Goal: Task Accomplishment & Management: Use online tool/utility

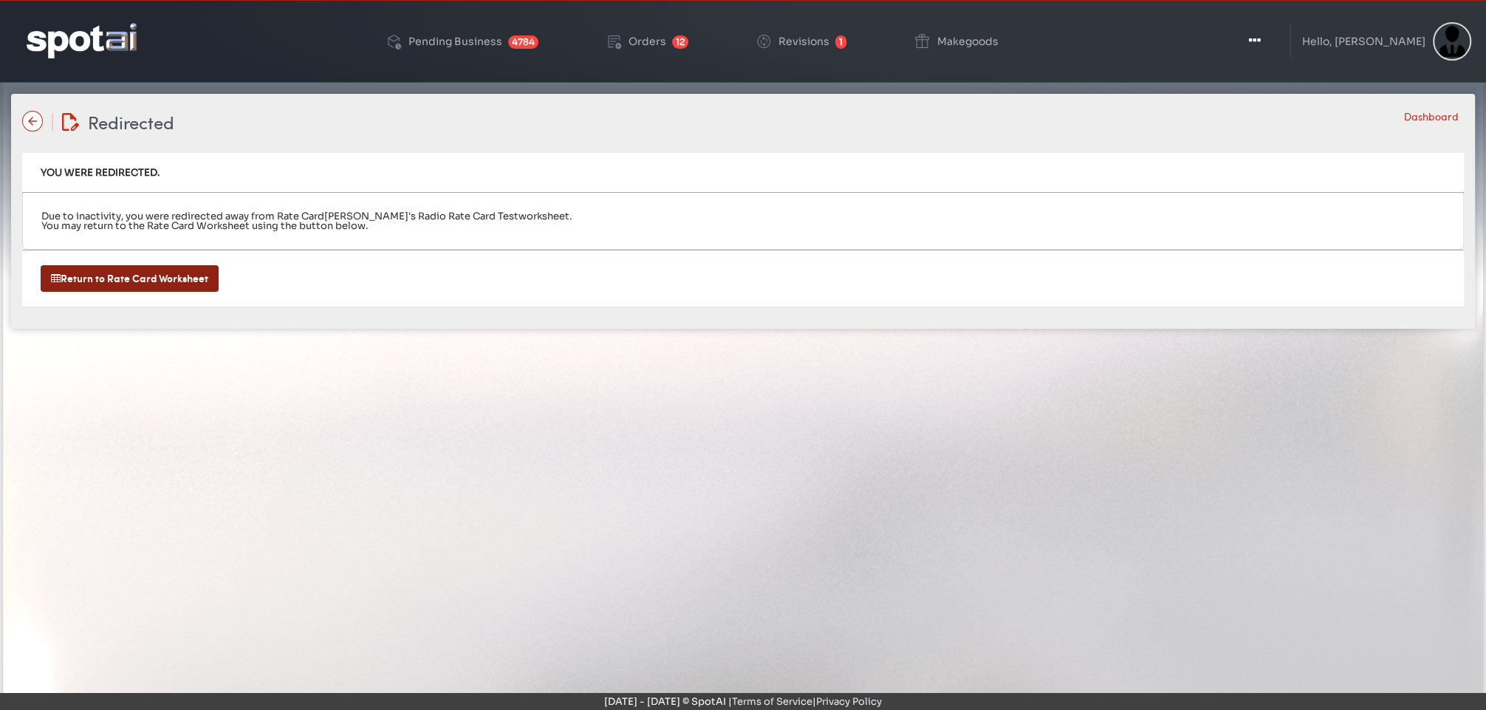
click at [32, 117] on img at bounding box center [32, 121] width 21 height 21
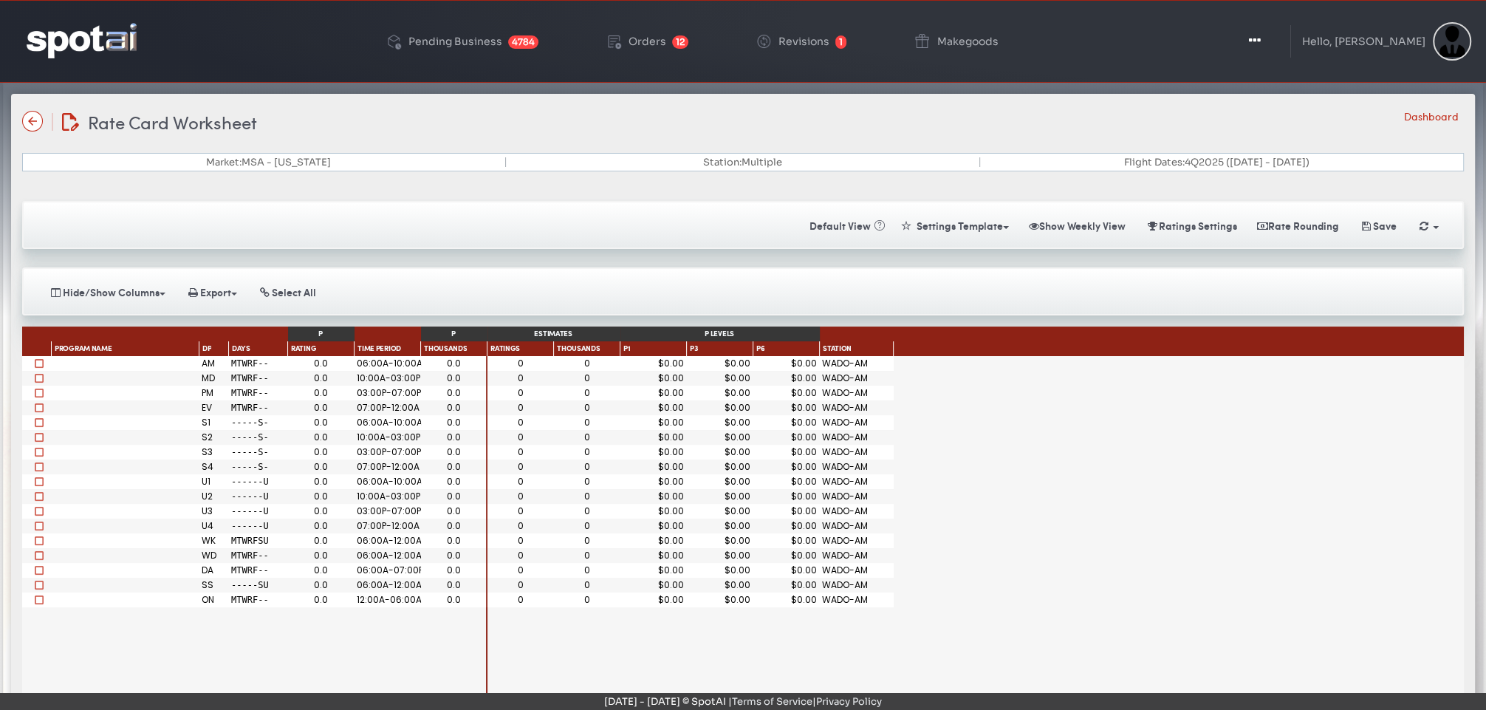
click at [452, 403] on div "0.0" at bounding box center [453, 407] width 61 height 9
click at [465, 298] on div "Hide/Show Weeks 09/22 09/29 10/06 10/13 10/20 10/27 11/03 11/10 11/17 11/24 12/…" at bounding box center [743, 292] width 1417 height 26
click at [14, 36] on div "Pending Business 4784 Orders 12 Revisions 1 Makegoods Toggle Dropdown Create Ra…" at bounding box center [743, 41] width 1486 height 83
click at [590, 107] on div "Rate Card Worksheet Rate Card Worksheet Dashboard Market: MSA - [US_STATE] Stat…" at bounding box center [743, 471] width 1464 height 755
